Goal: Entertainment & Leisure: Consume media (video, audio)

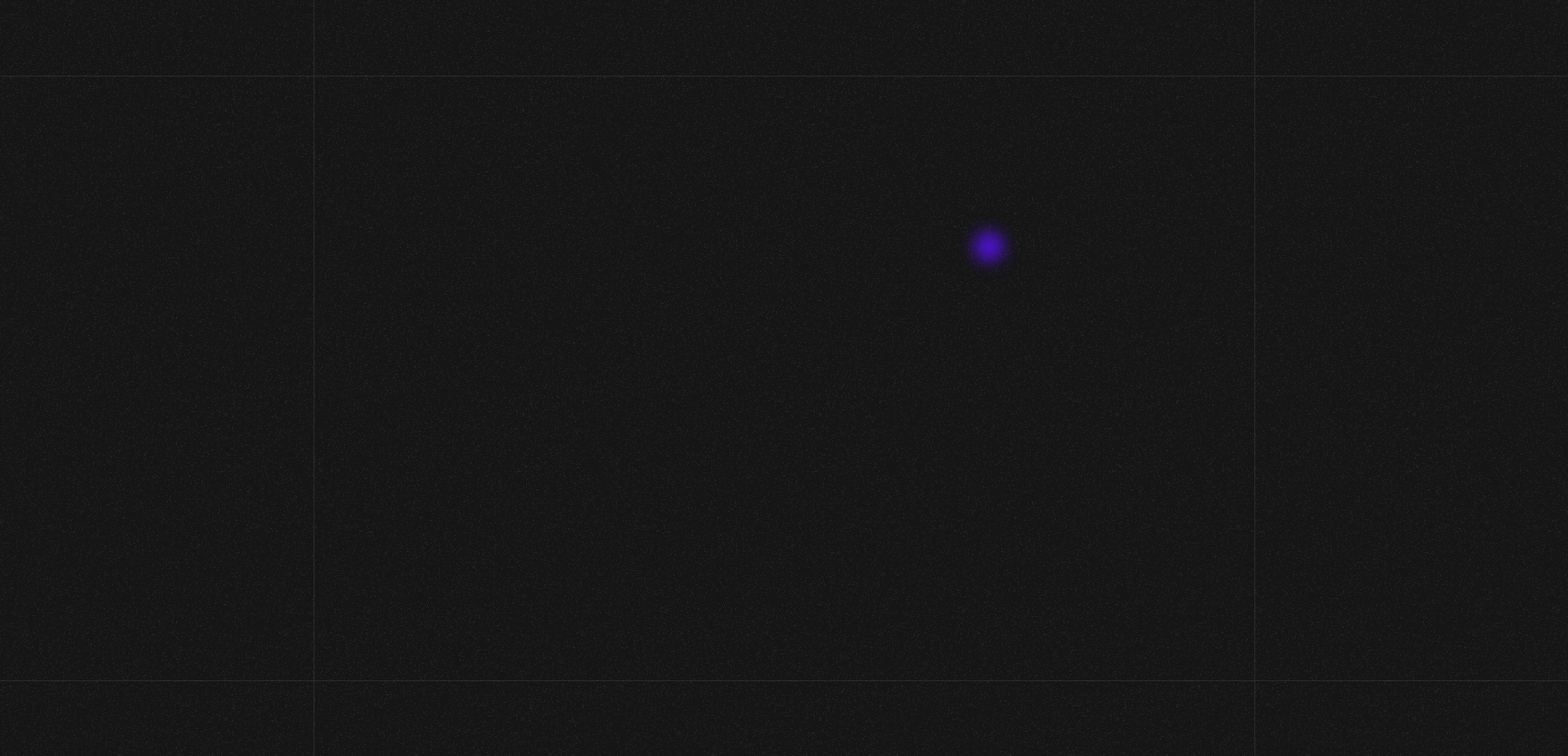
scroll to position [658, 0]
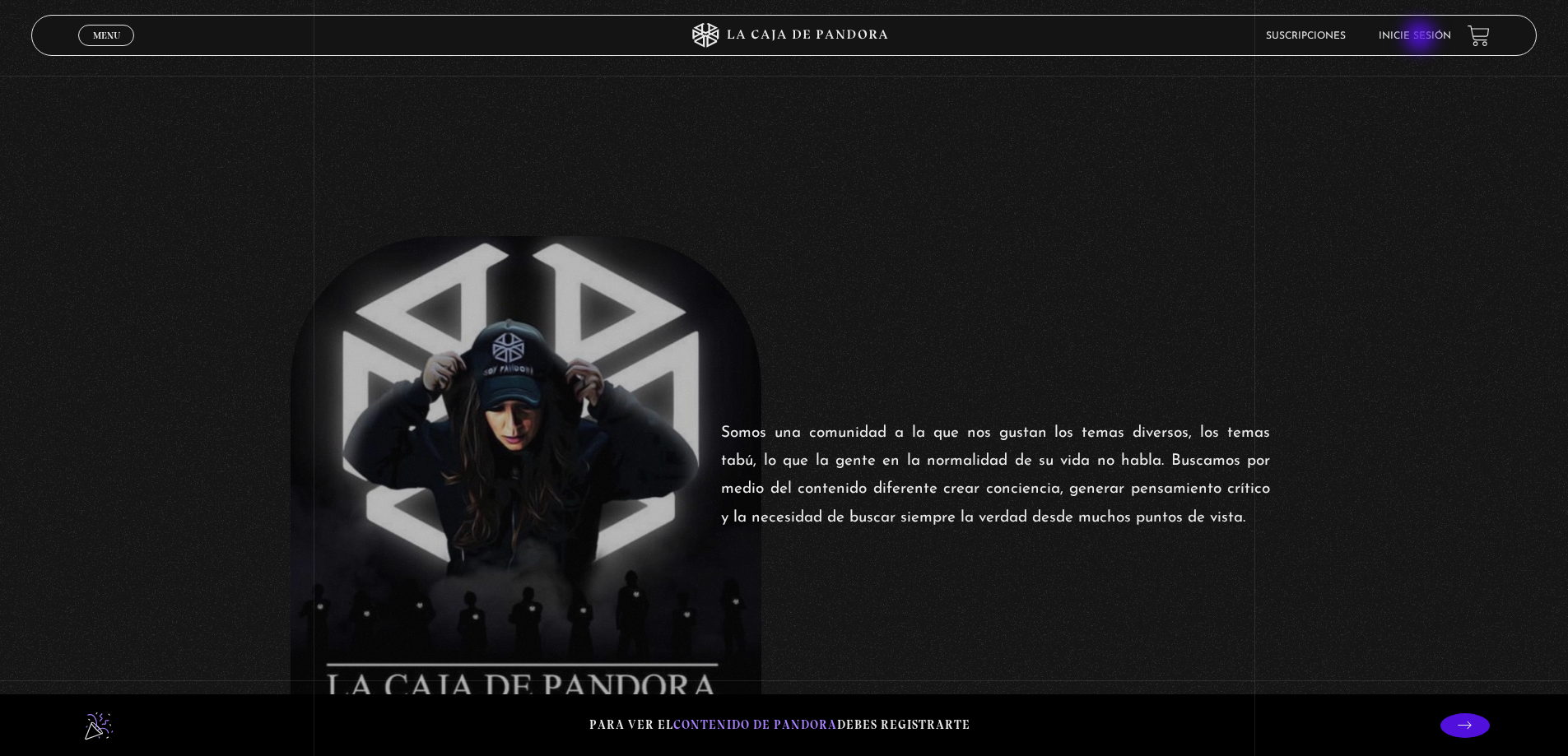
click at [1421, 38] on link "Inicie sesión" at bounding box center [1415, 37] width 73 height 10
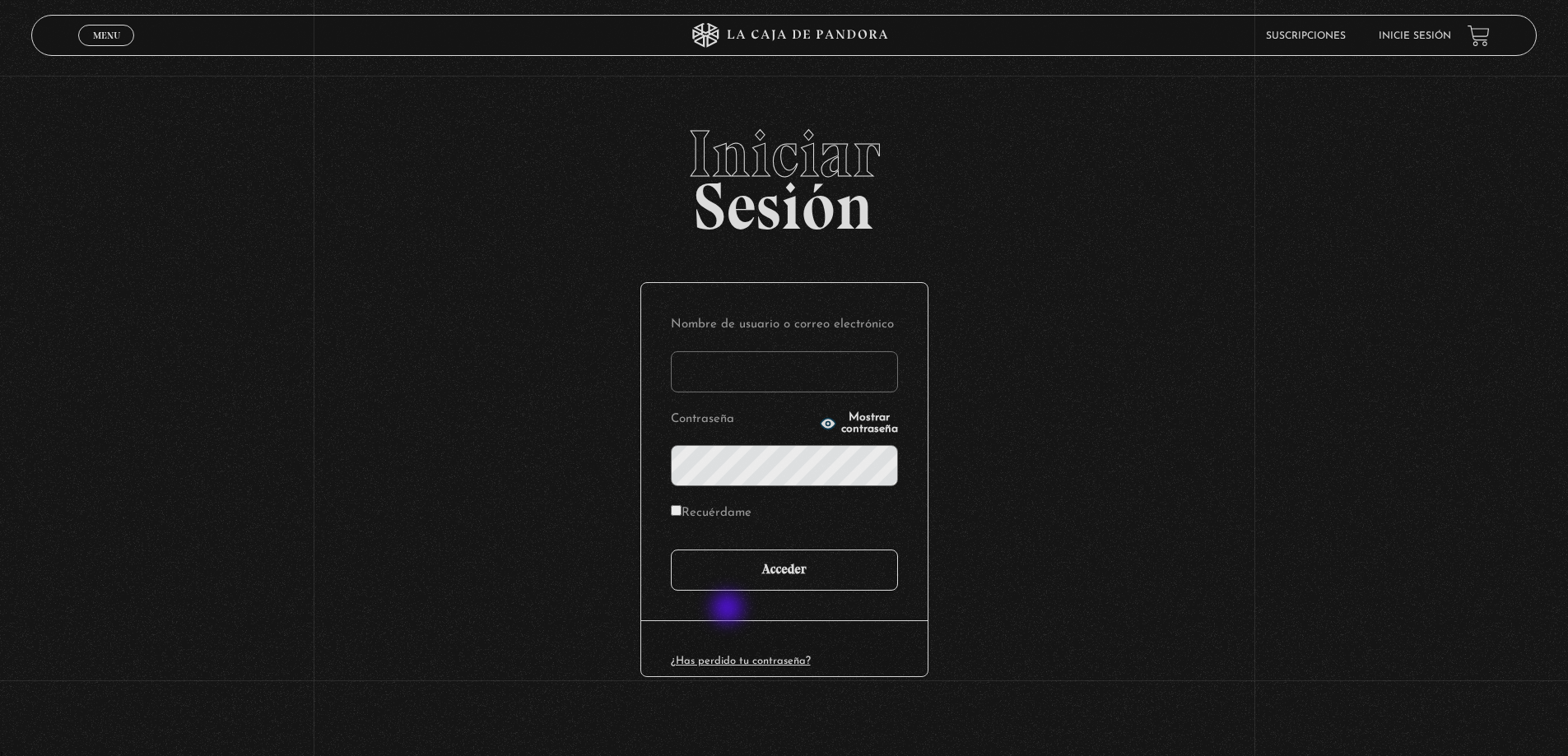
type input "[PERSON_NAME]"
click at [799, 566] on input "Acceder" at bounding box center [784, 569] width 227 height 41
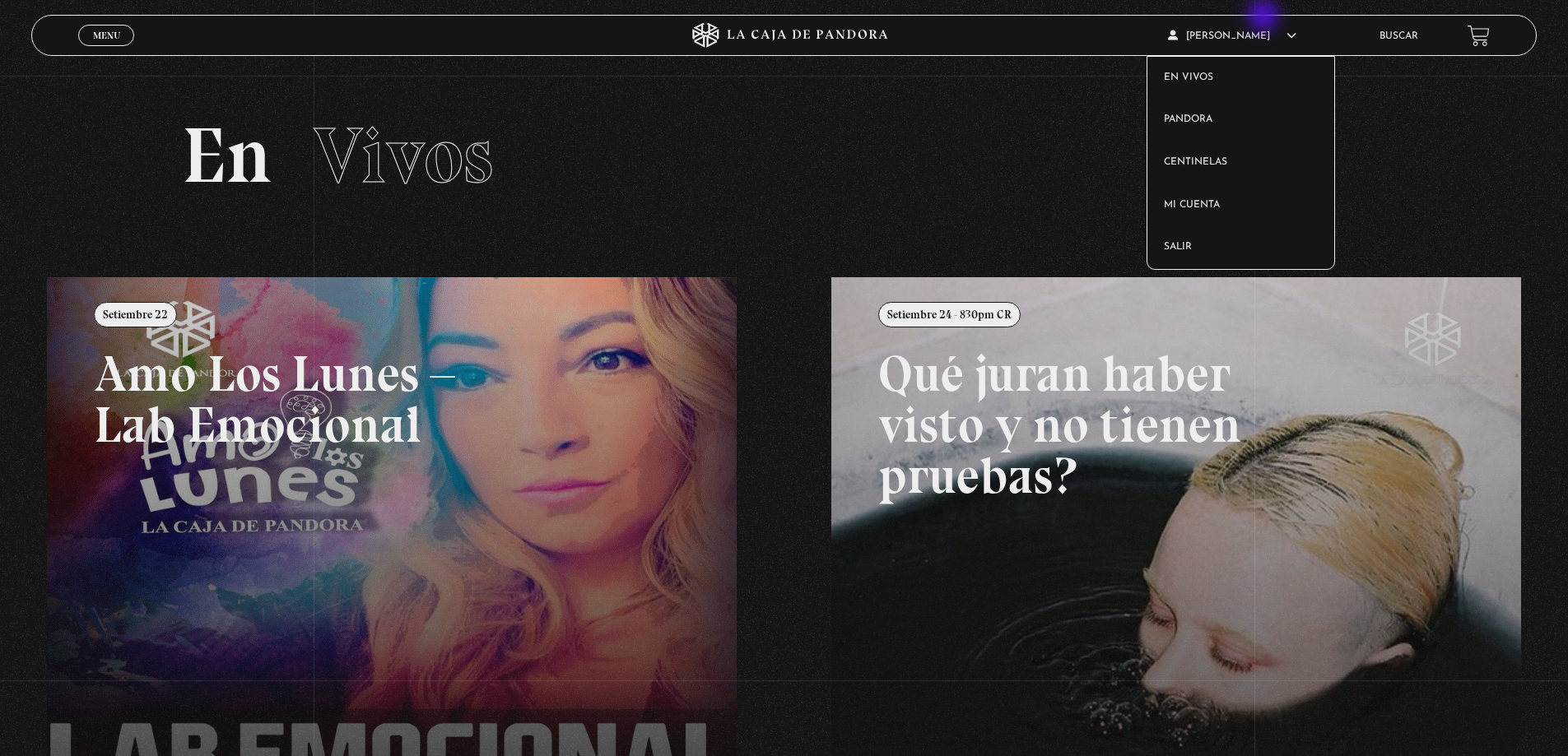
click at [1259, 26] on article "Michael Martinez En vivos Pandora Centinelas Mi cuenta Salir" at bounding box center [1262, 36] width 188 height 38
click at [1238, 86] on link "En vivos" at bounding box center [1241, 78] width 187 height 43
click at [1238, 28] on article "[PERSON_NAME] En vivos Pandora Centinelas Mi cuenta [PERSON_NAME]" at bounding box center [1262, 36] width 188 height 38
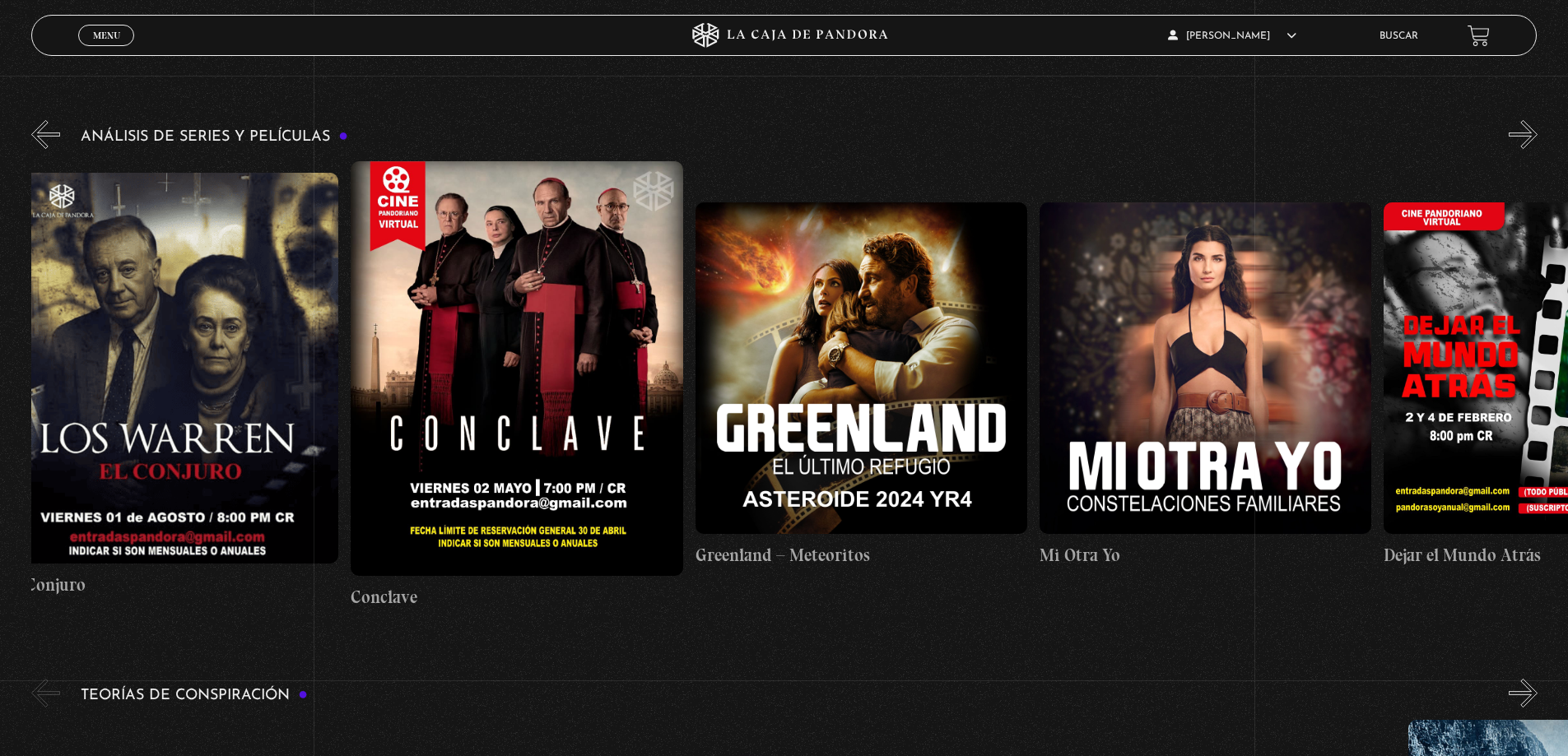
scroll to position [3537, 0]
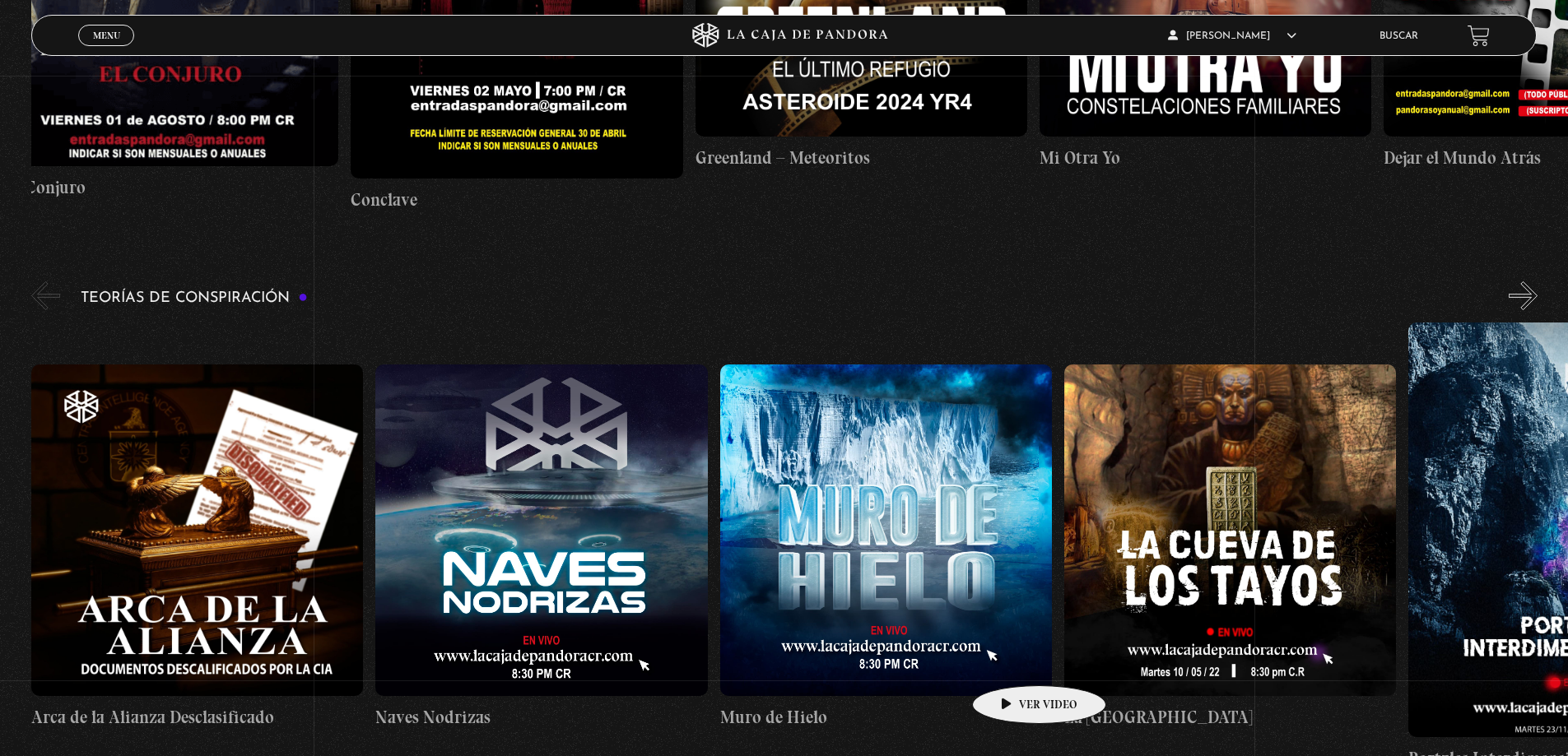
scroll to position [3948, 0]
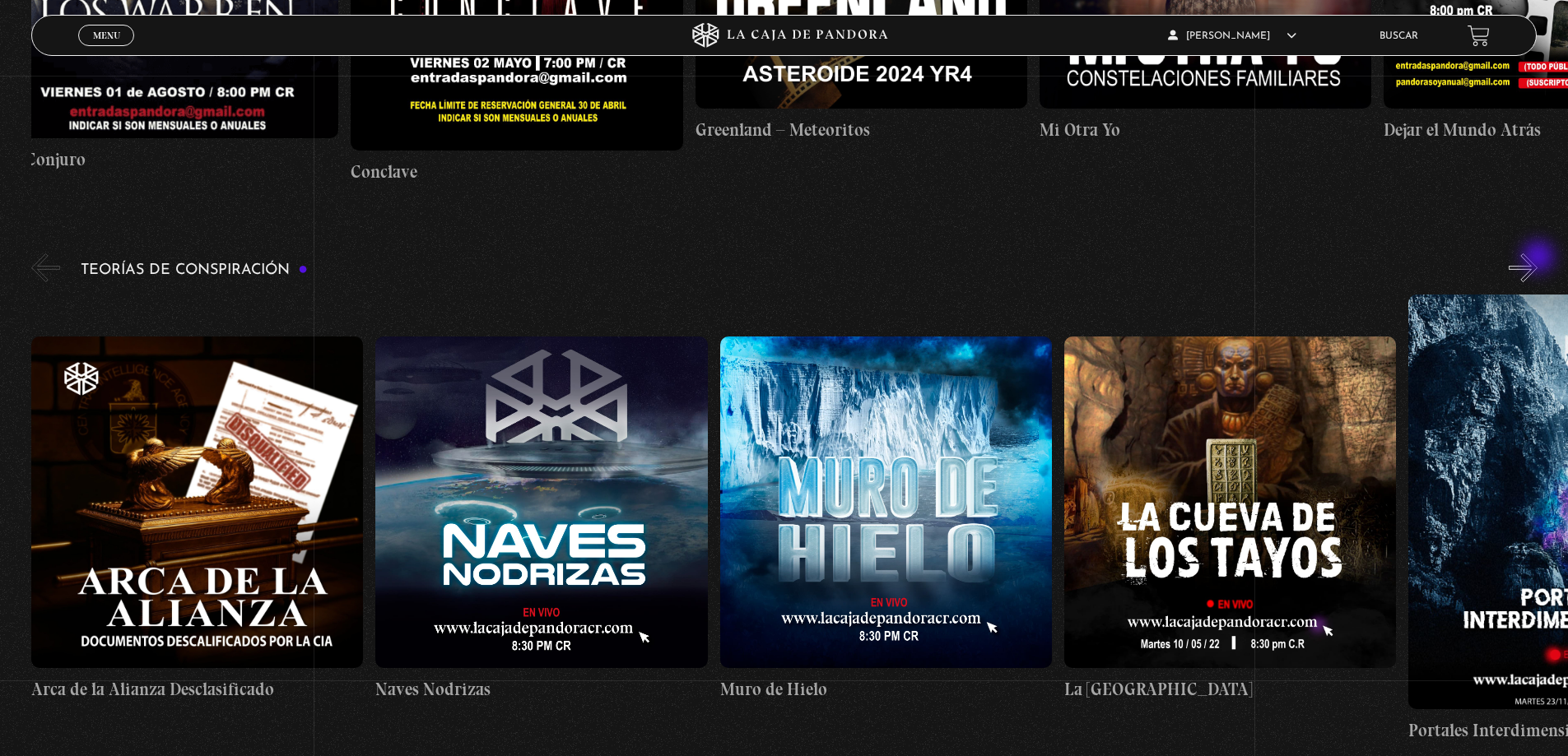
click at [1538, 258] on button "»" at bounding box center [1523, 268] width 29 height 29
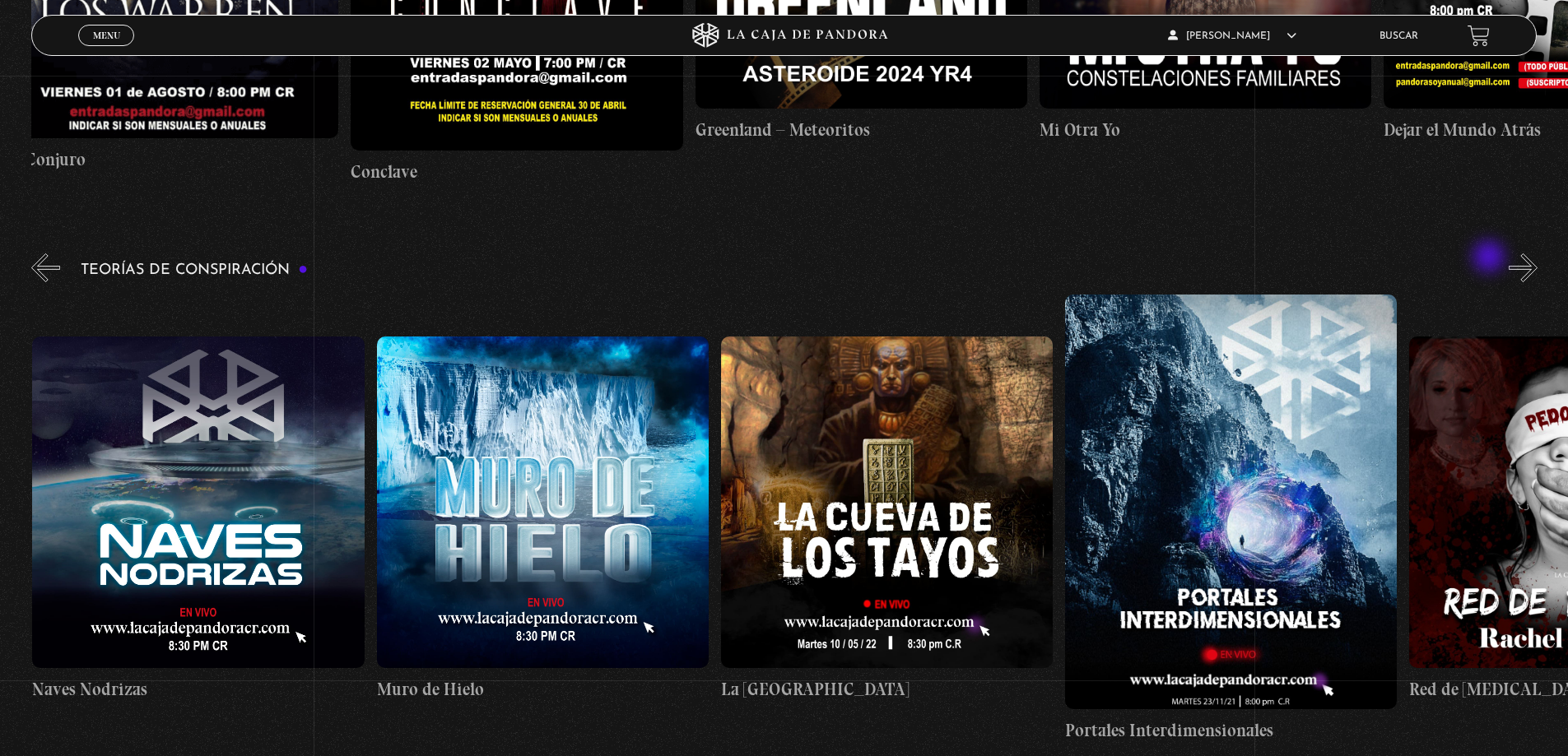
scroll to position [0, 344]
click at [1535, 268] on button "»" at bounding box center [1523, 268] width 29 height 29
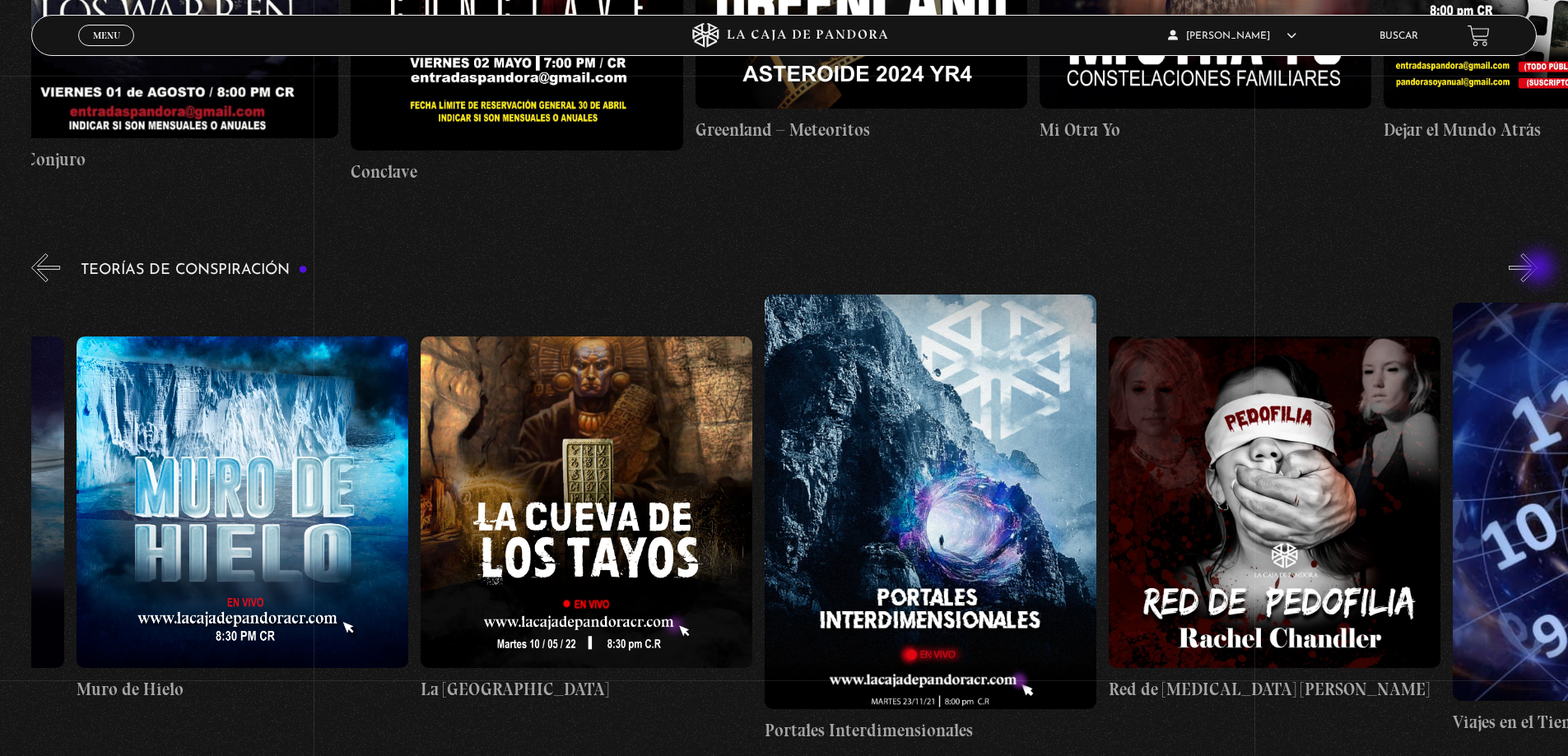
drag, startPoint x: 1540, startPoint y: 269, endPoint x: 1538, endPoint y: 278, distance: 9.2
click at [1538, 273] on button "»" at bounding box center [1523, 268] width 29 height 29
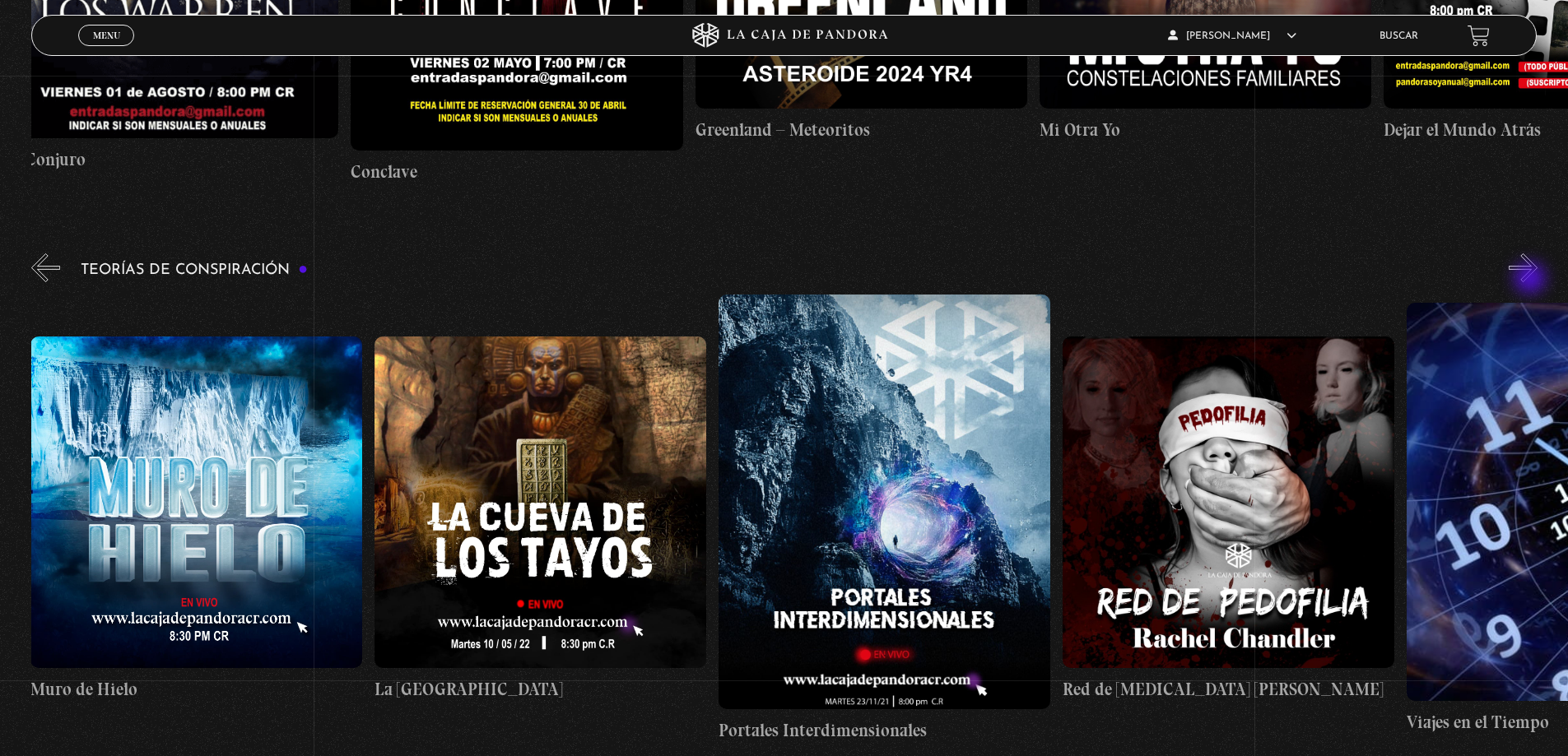
scroll to position [0, 861]
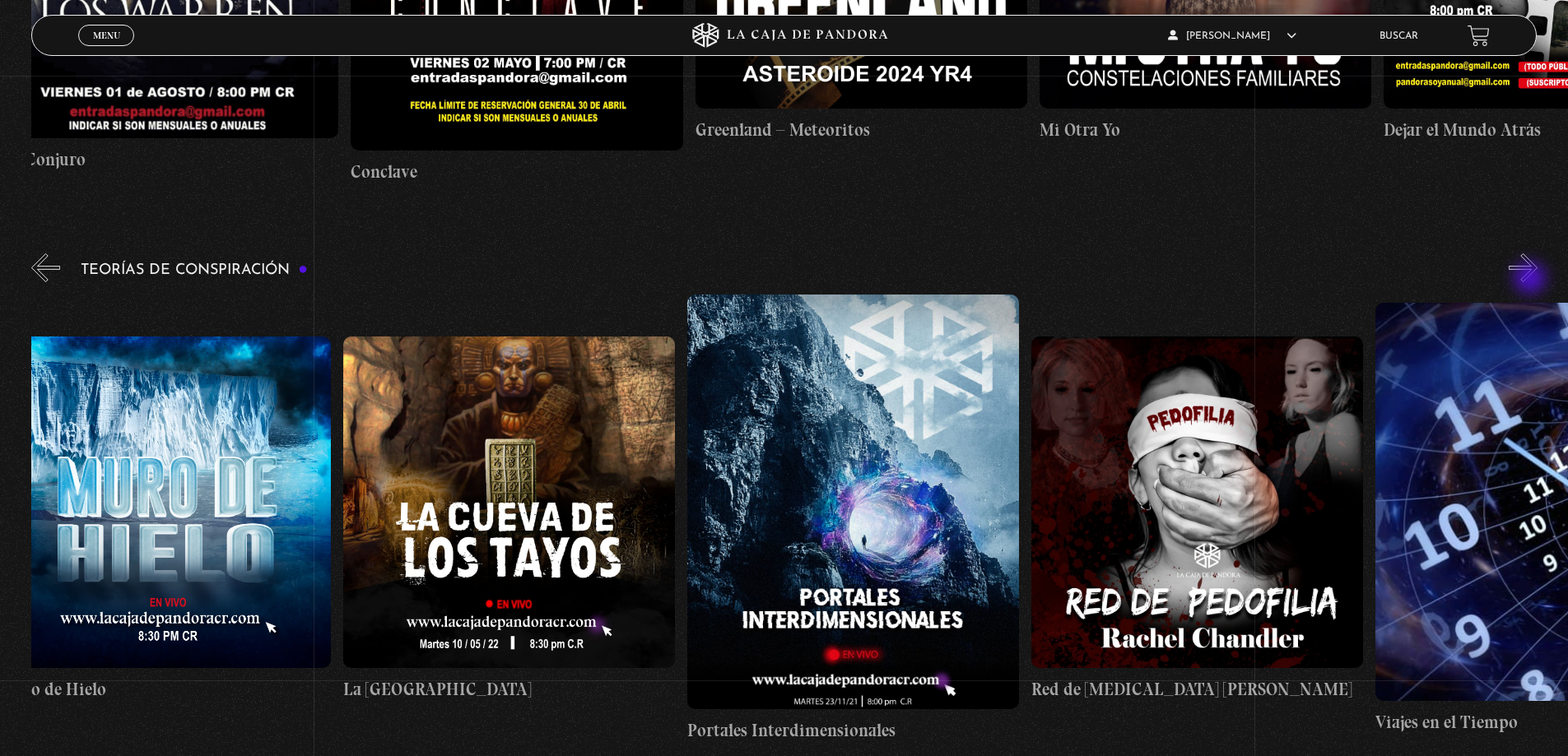
click at [1532, 280] on button "»" at bounding box center [1523, 268] width 29 height 29
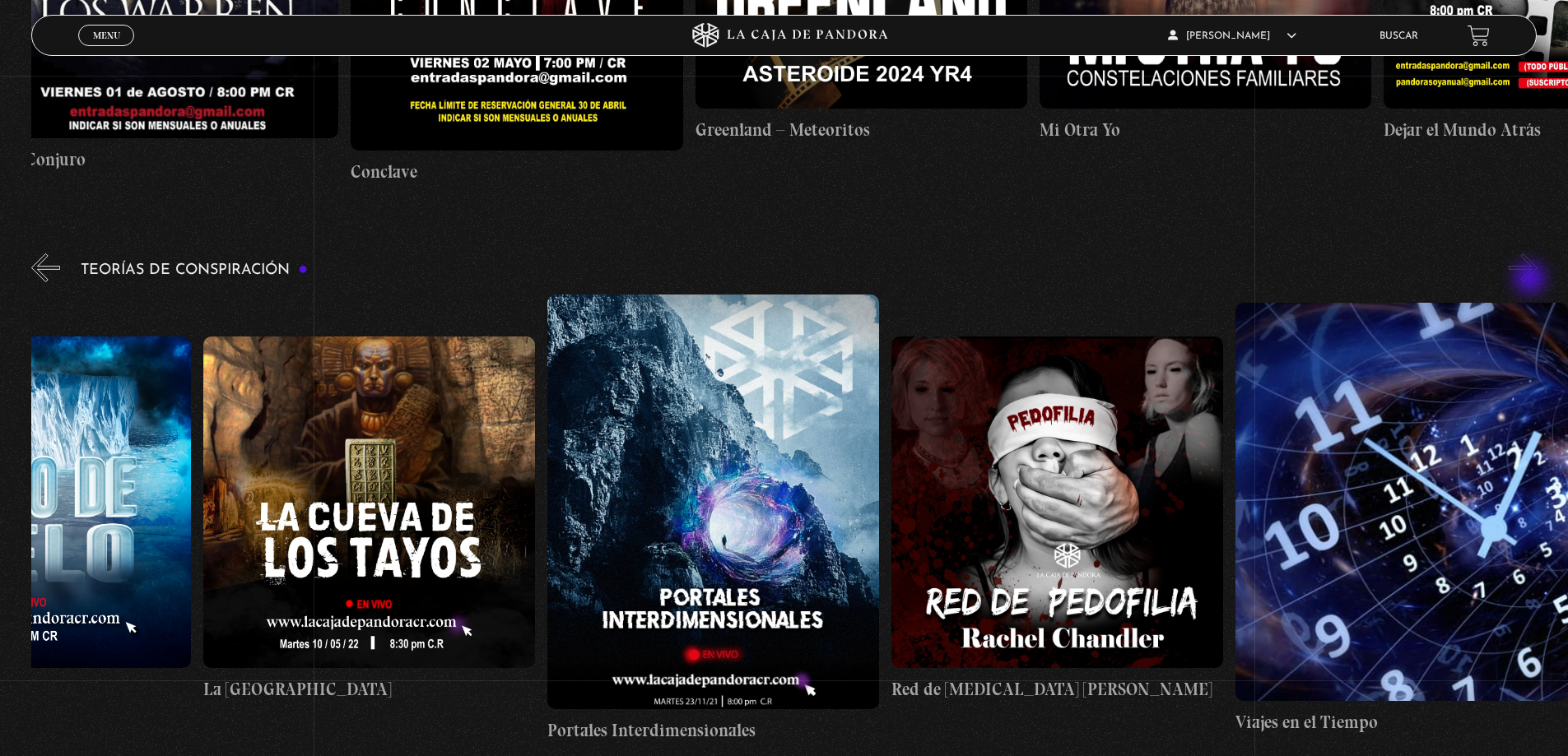
click at [1532, 280] on button "»" at bounding box center [1523, 268] width 29 height 29
click at [1530, 261] on button "»" at bounding box center [1523, 268] width 29 height 29
